Goal: Task Accomplishment & Management: Manage account settings

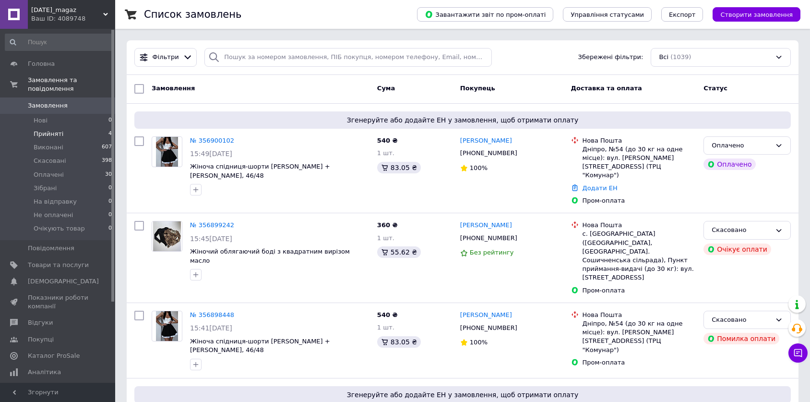
click at [69, 127] on li "Прийняті 4" at bounding box center [59, 133] width 118 height 13
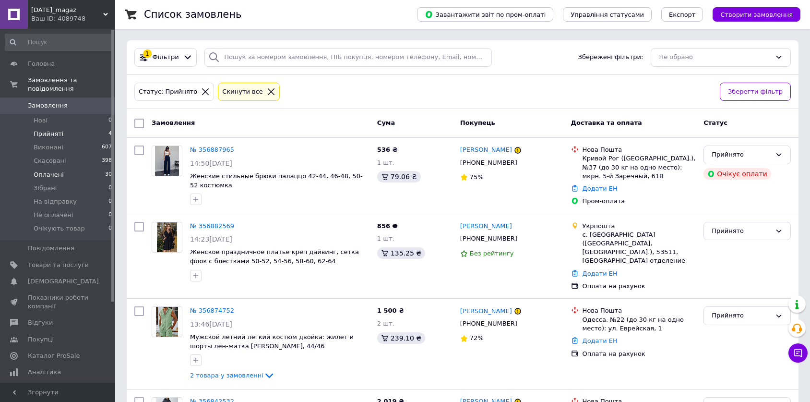
click at [85, 168] on li "Оплачені 30" at bounding box center [59, 174] width 118 height 13
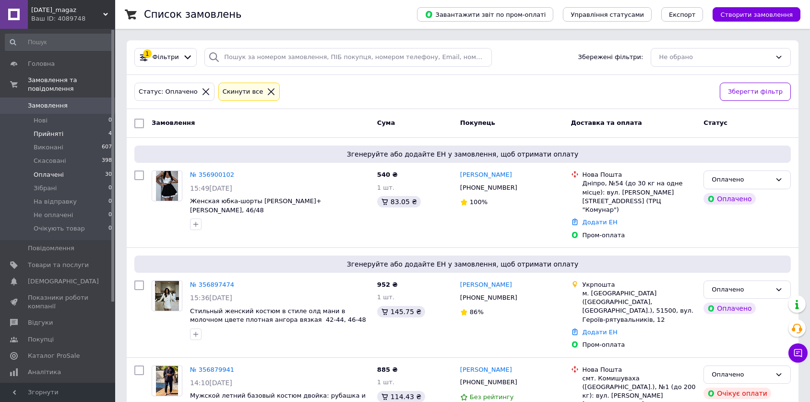
click at [62, 127] on li "Прийняті 4" at bounding box center [59, 133] width 118 height 13
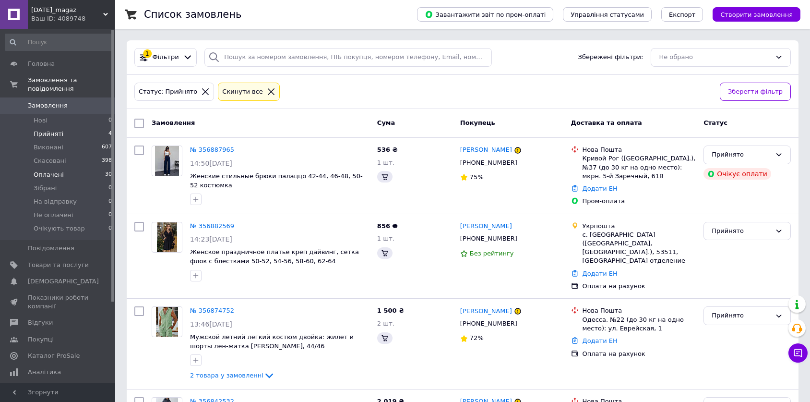
click at [61, 168] on li "Оплачені 30" at bounding box center [59, 174] width 118 height 13
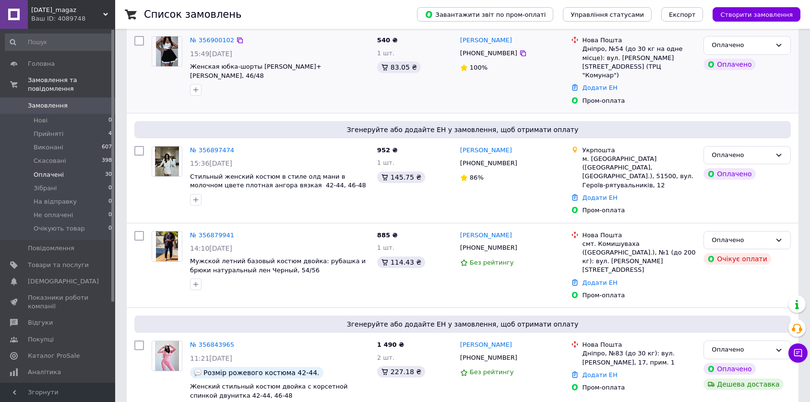
scroll to position [142, 0]
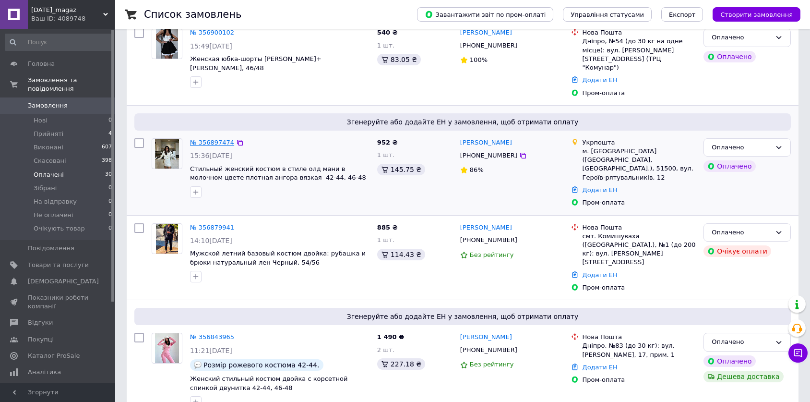
click at [202, 139] on link "№ 356897474" at bounding box center [212, 142] width 44 height 7
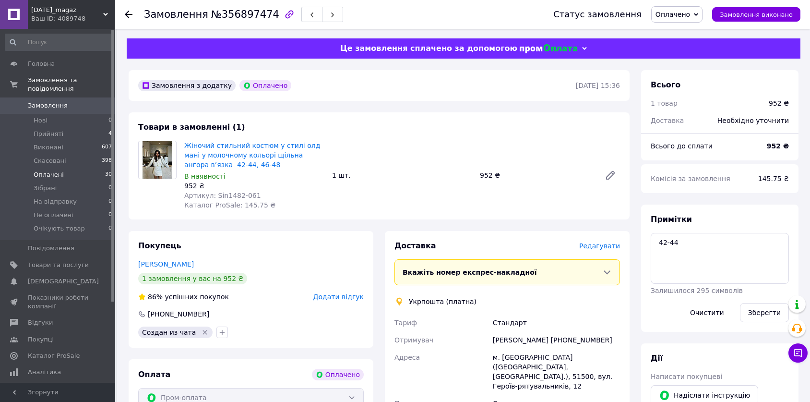
click at [47, 170] on span "Оплачені" at bounding box center [49, 174] width 30 height 9
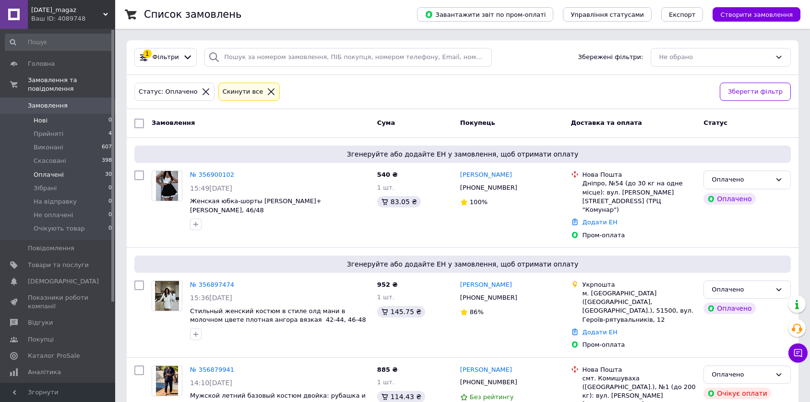
click at [63, 118] on li "Нові 0" at bounding box center [59, 120] width 118 height 13
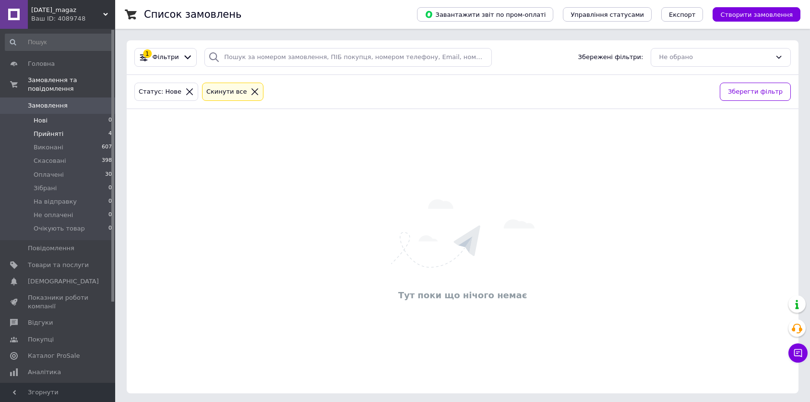
click at [71, 127] on li "Прийняті 4" at bounding box center [59, 133] width 118 height 13
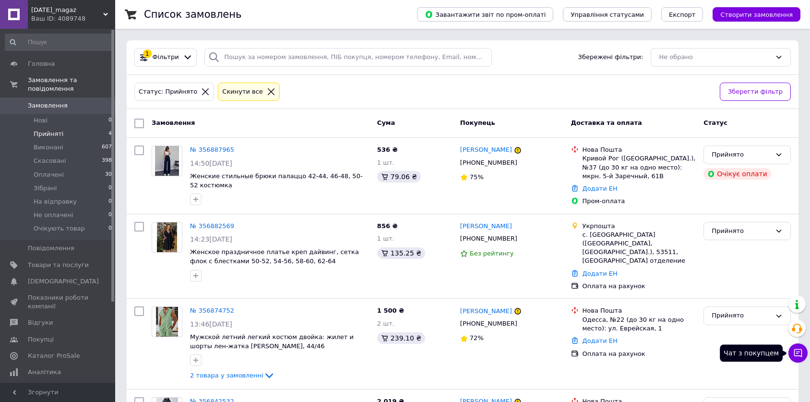
click at [801, 355] on icon at bounding box center [799, 353] width 10 height 10
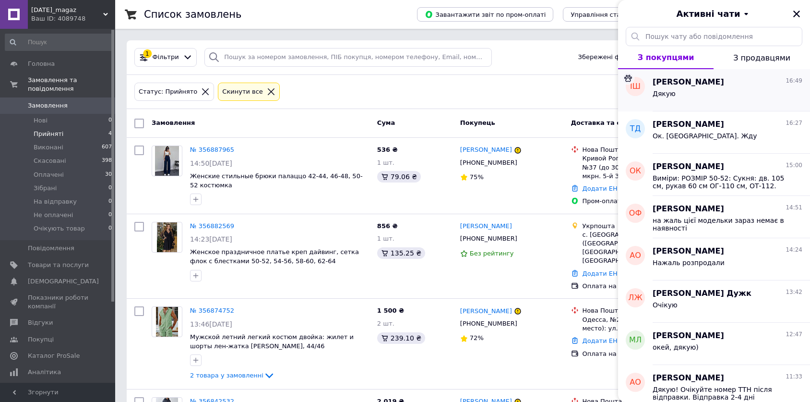
click at [695, 90] on div "Дякую" at bounding box center [728, 95] width 150 height 15
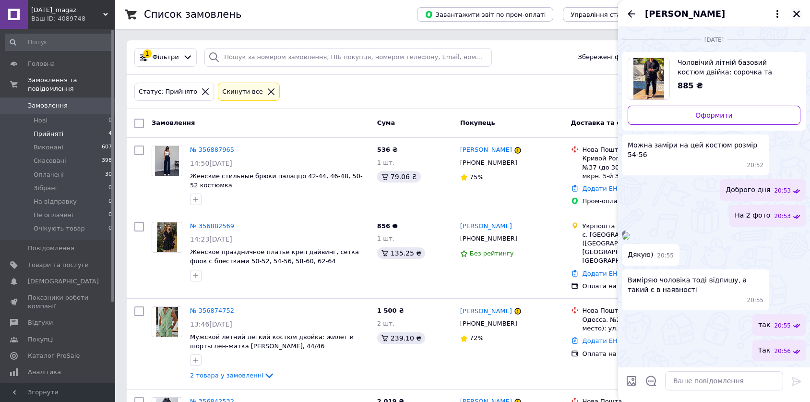
drag, startPoint x: 795, startPoint y: 10, endPoint x: 760, endPoint y: 15, distance: 35.0
click at [795, 11] on icon "Закрити" at bounding box center [797, 14] width 9 height 9
